Goal: Information Seeking & Learning: Learn about a topic

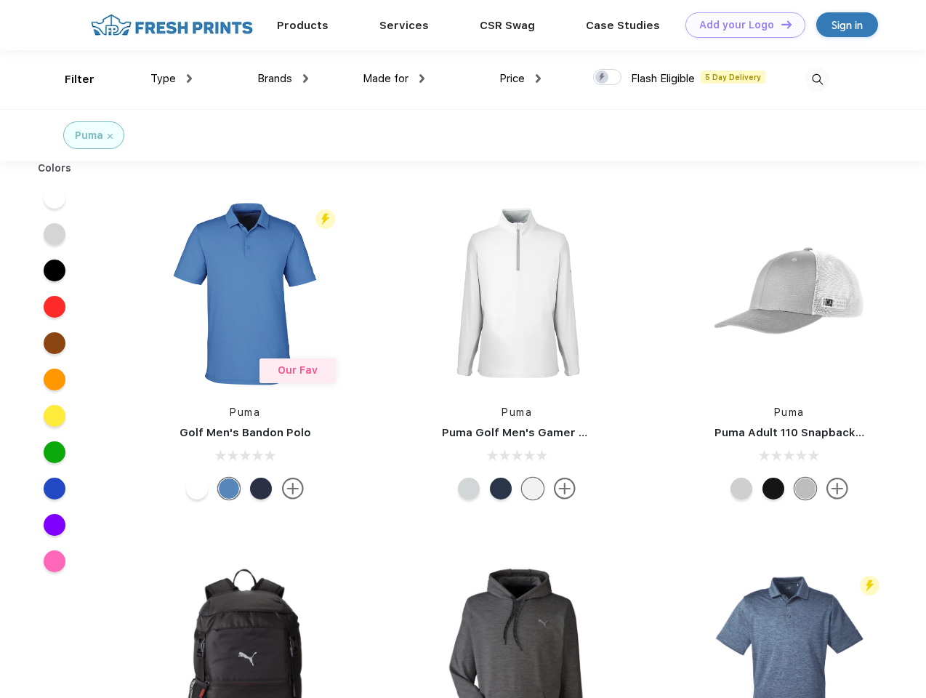
click at [740, 25] on link "Add your Logo Design Tool" at bounding box center [745, 24] width 120 height 25
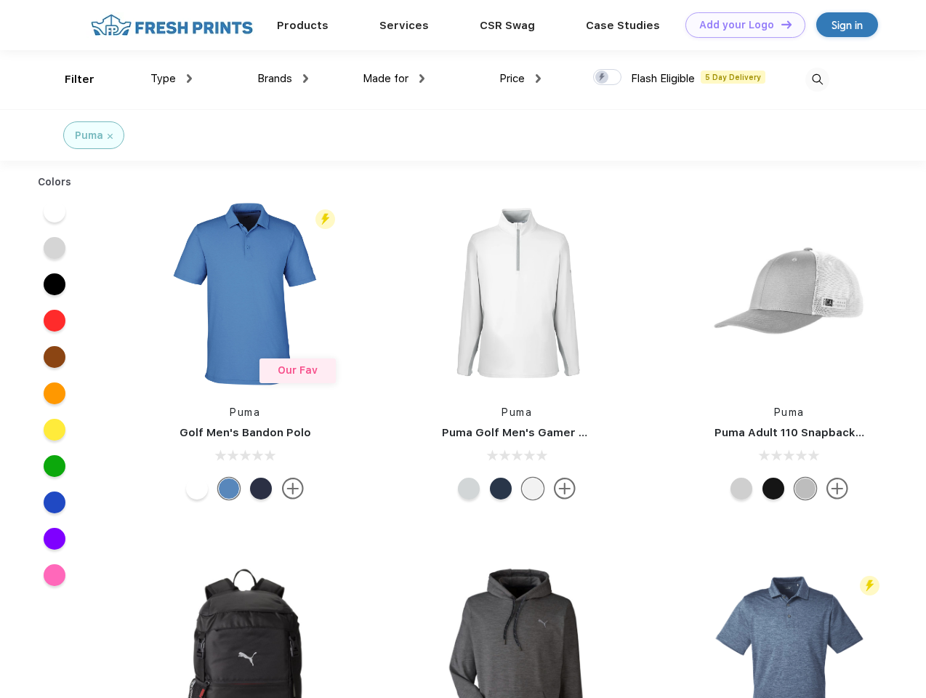
click at [0, 0] on div "Design Tool" at bounding box center [0, 0] width 0 height 0
click at [780, 24] on link "Add your Logo Design Tool" at bounding box center [745, 24] width 120 height 25
click at [70, 79] on div "Filter" at bounding box center [80, 79] width 30 height 17
click at [172, 78] on span "Type" at bounding box center [162, 78] width 25 height 13
click at [283, 78] on span "Brands" at bounding box center [274, 78] width 35 height 13
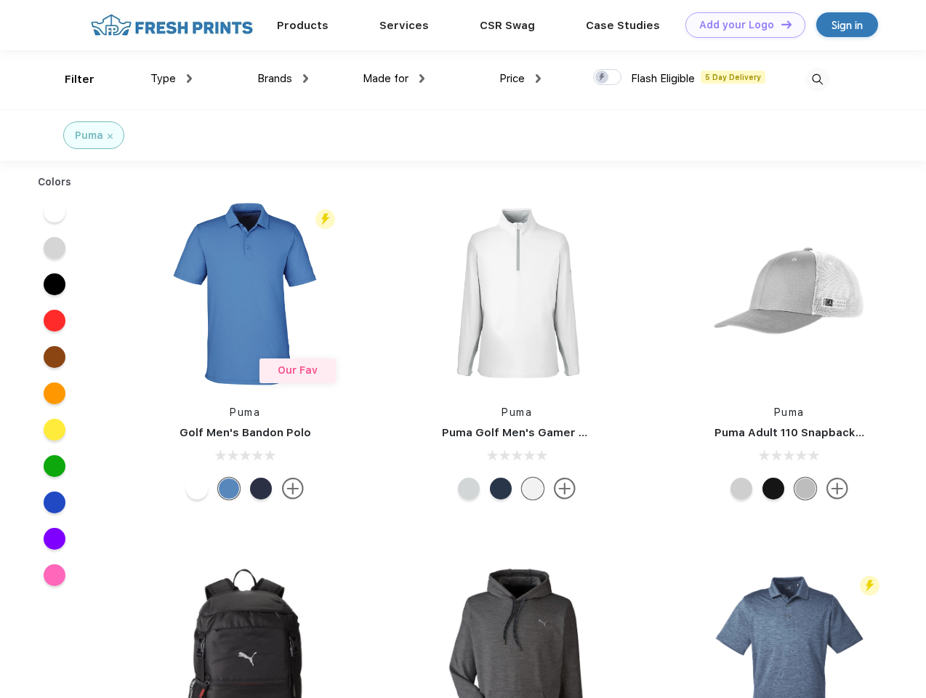
click at [394, 78] on span "Made for" at bounding box center [386, 78] width 46 height 13
click at [520, 78] on span "Price" at bounding box center [511, 78] width 25 height 13
click at [608, 78] on div at bounding box center [607, 77] width 28 height 16
click at [603, 78] on input "checkbox" at bounding box center [597, 72] width 9 height 9
click at [817, 79] on img at bounding box center [817, 80] width 24 height 24
